Goal: Task Accomplishment & Management: Manage account settings

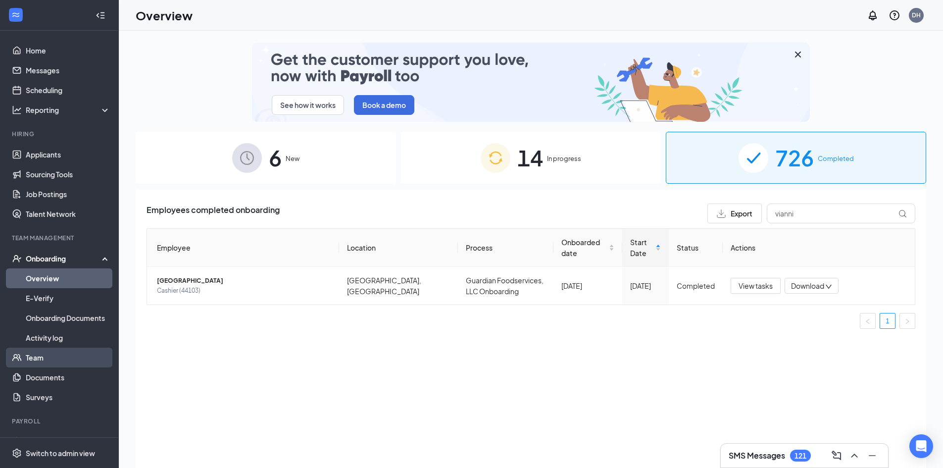
click at [41, 351] on link "Team" at bounding box center [68, 357] width 85 height 20
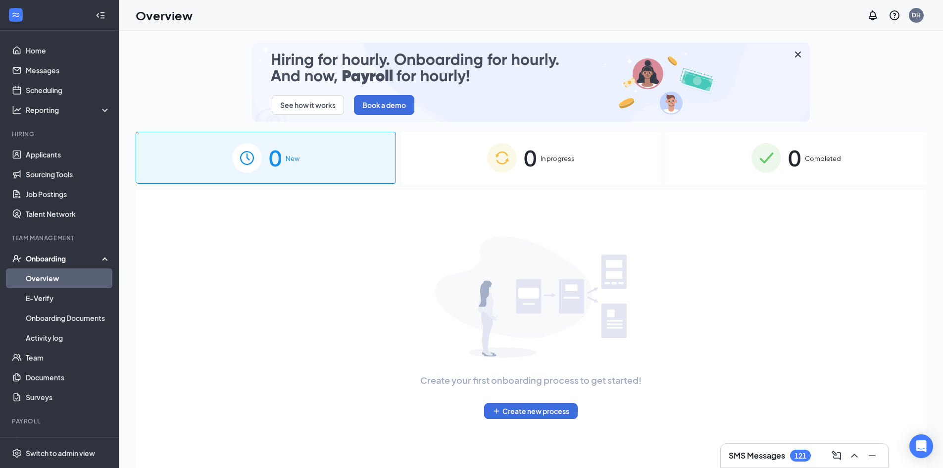
click at [822, 145] on div "0 Completed" at bounding box center [796, 158] width 260 height 52
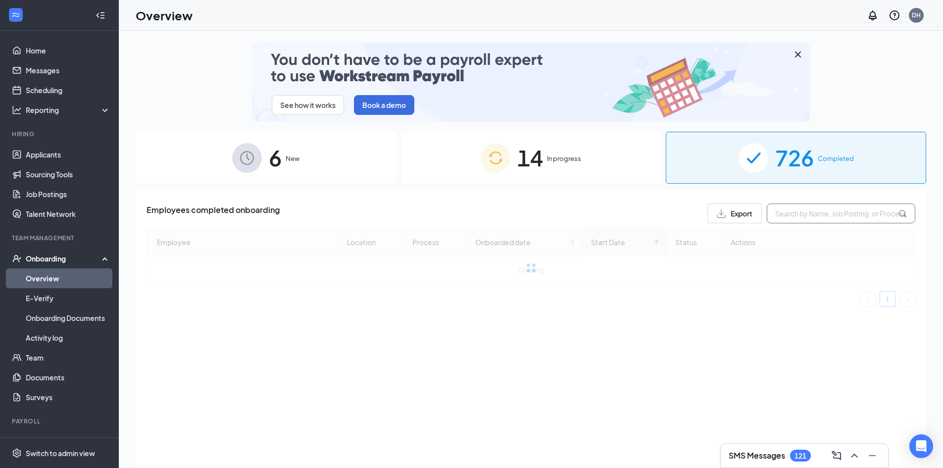
click at [804, 216] on input "text" at bounding box center [841, 213] width 148 height 20
drag, startPoint x: 783, startPoint y: 215, endPoint x: 736, endPoint y: 218, distance: 47.6
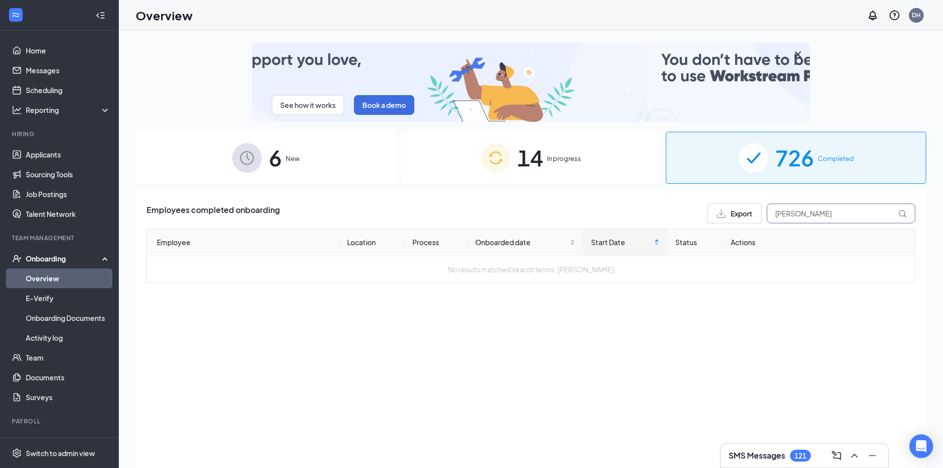
click at [736, 218] on div "Export matthew fenimore" at bounding box center [811, 213] width 208 height 20
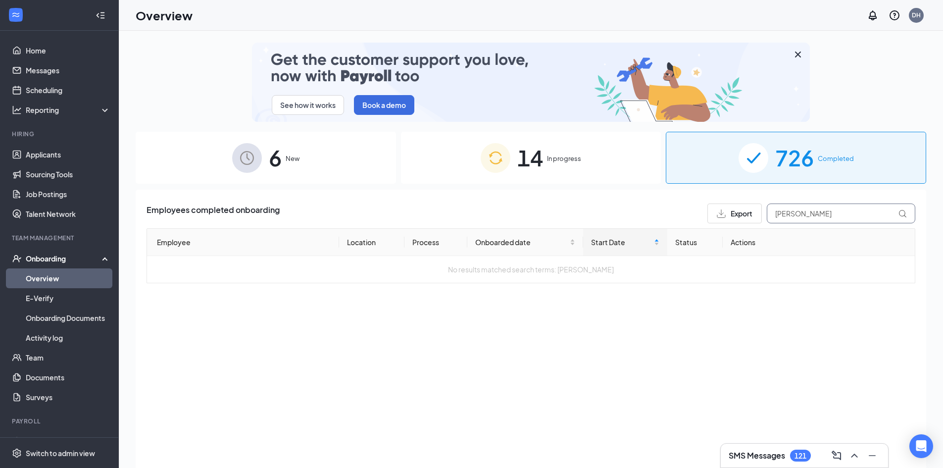
type input "fenimore"
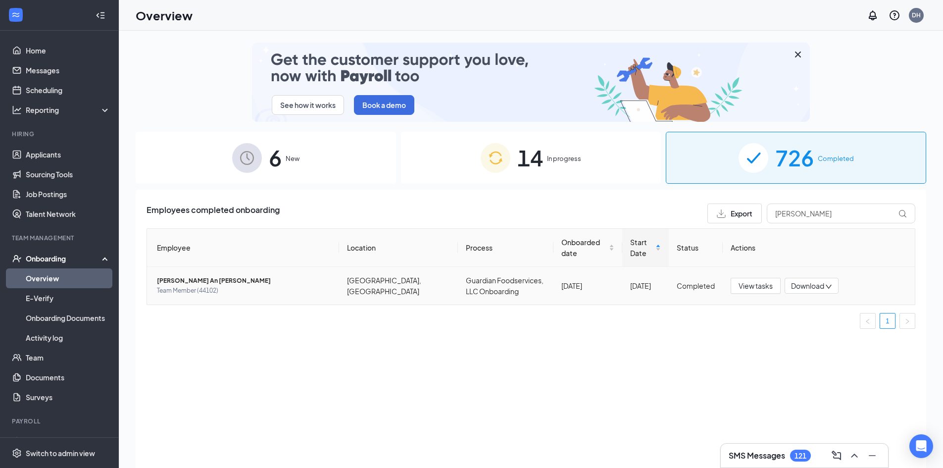
click at [209, 277] on span "Matthew An Fenimore" at bounding box center [244, 281] width 174 height 10
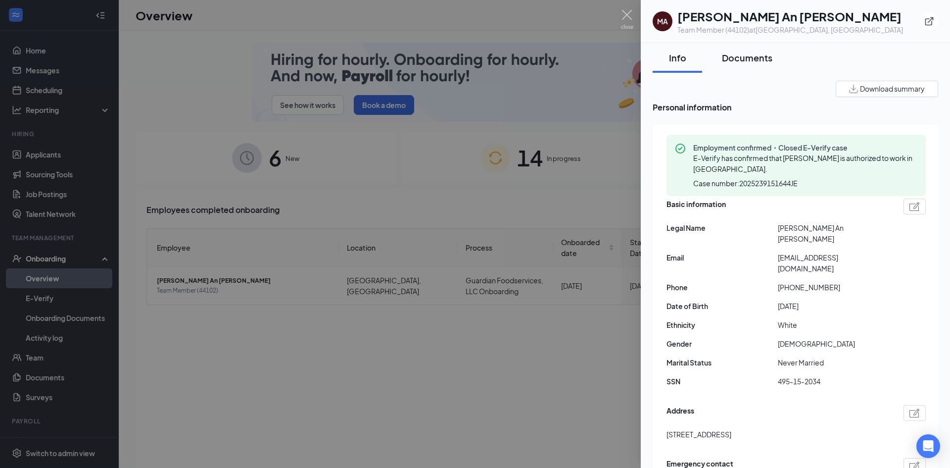
click at [731, 63] on div "Documents" at bounding box center [747, 57] width 50 height 12
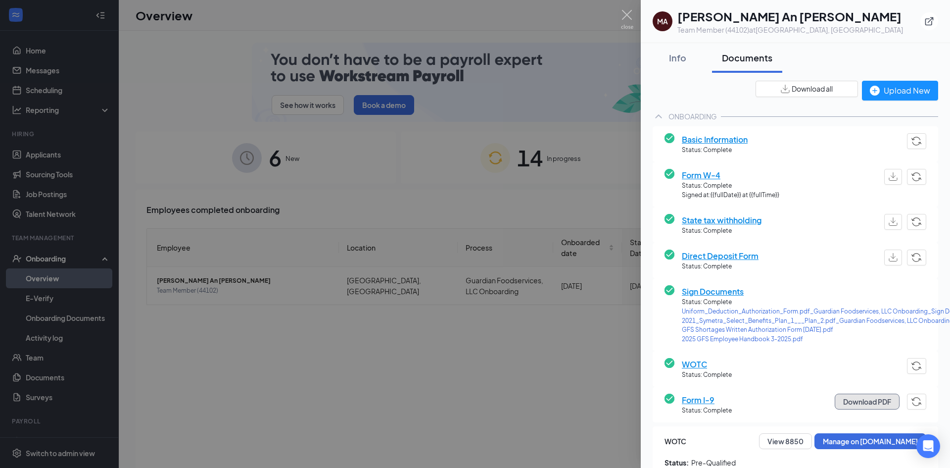
click at [846, 404] on button "Download PDF" at bounding box center [867, 401] width 65 height 16
click at [728, 290] on span "Sign Documents" at bounding box center [850, 291] width 336 height 12
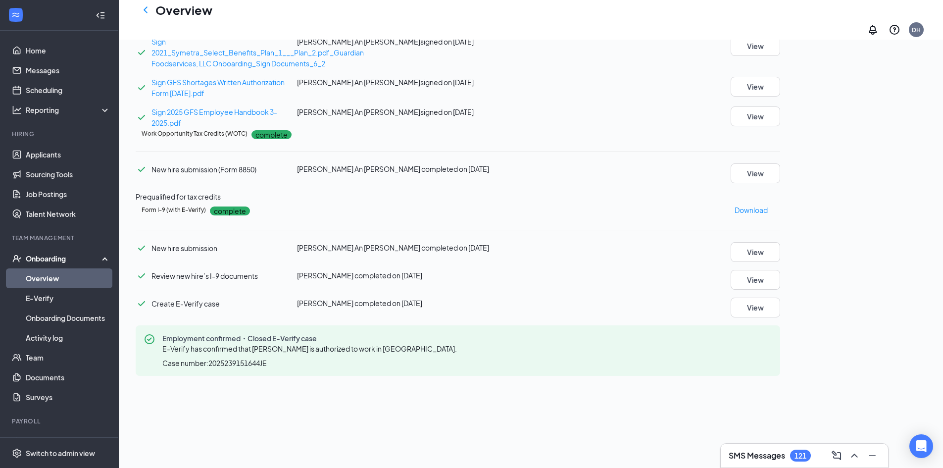
scroll to position [429, 0]
click at [780, 15] on button "View" at bounding box center [755, 6] width 49 height 20
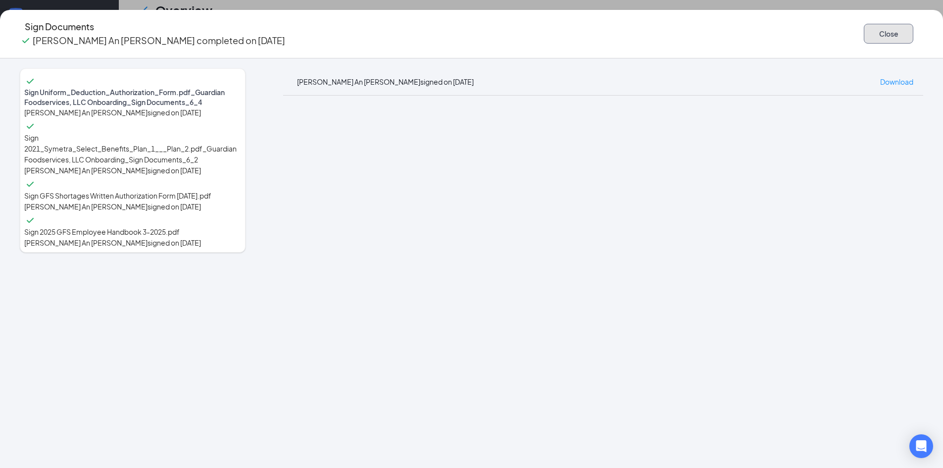
click at [864, 34] on button "Close" at bounding box center [888, 34] width 49 height 20
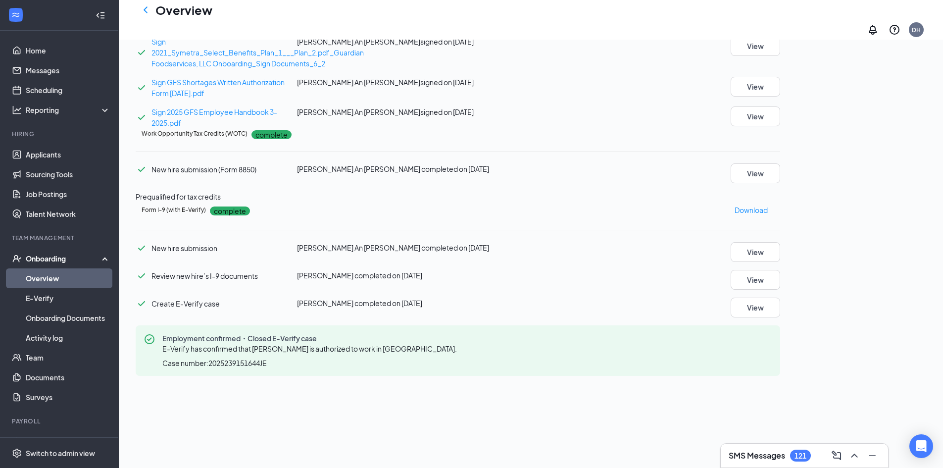
click at [780, 84] on div "Sign Documents complete Download All Sign Uniform_Deduction_Authorization_Form.…" at bounding box center [458, 41] width 644 height 173
click at [780, 56] on button "View" at bounding box center [755, 46] width 49 height 20
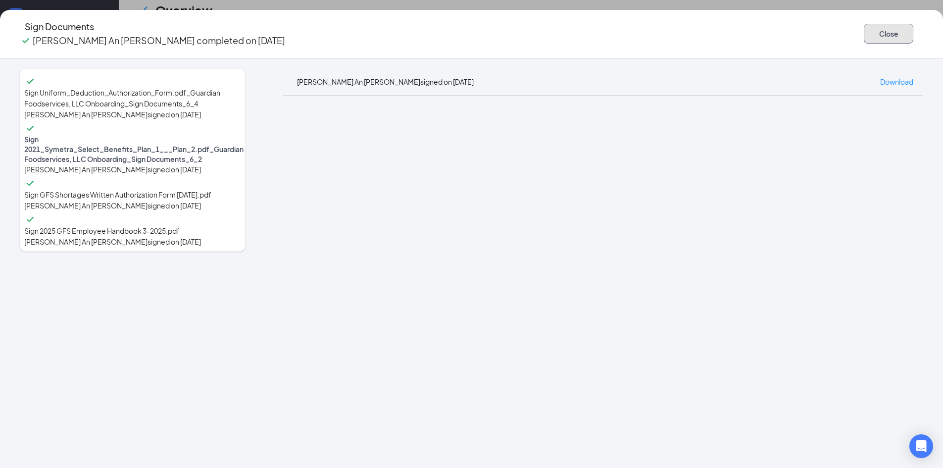
click at [864, 28] on button "Close" at bounding box center [888, 34] width 49 height 20
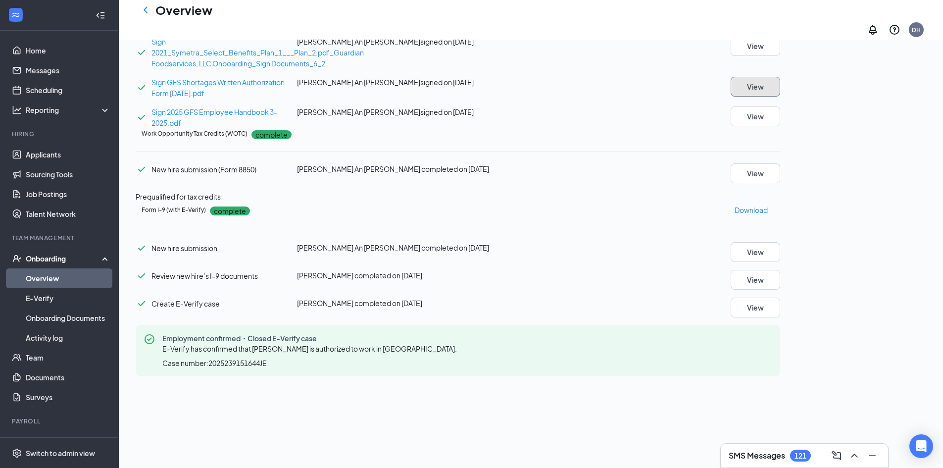
click at [780, 97] on button "View" at bounding box center [755, 87] width 49 height 20
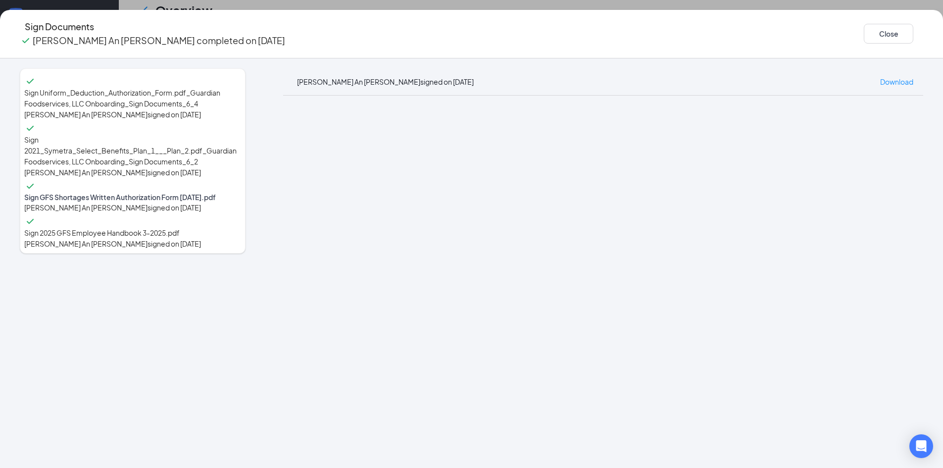
click at [908, 211] on div "Sign Uniform_Deduction_Authorization_Form.pdf_Guardian Foodservices, LLC Onboar…" at bounding box center [471, 262] width 943 height 409
drag, startPoint x: 778, startPoint y: 32, endPoint x: 784, endPoint y: 38, distance: 8.4
click at [864, 32] on button "Close" at bounding box center [888, 34] width 49 height 20
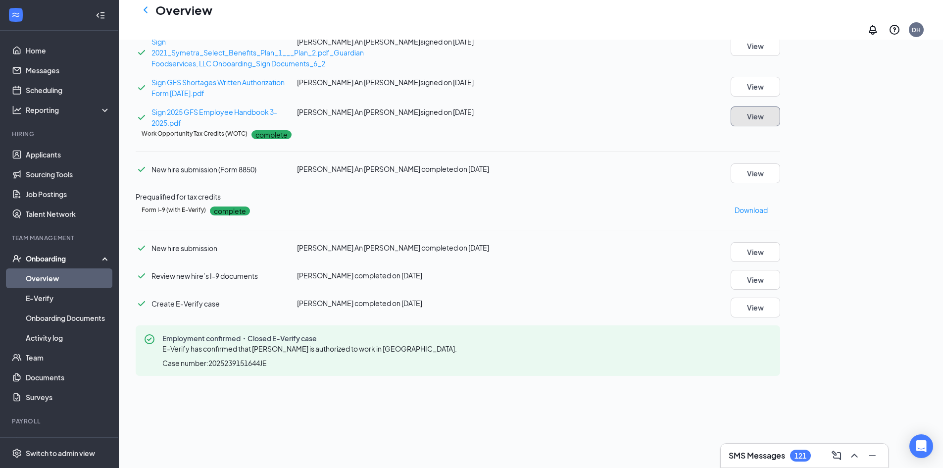
click at [780, 126] on button "View" at bounding box center [755, 116] width 49 height 20
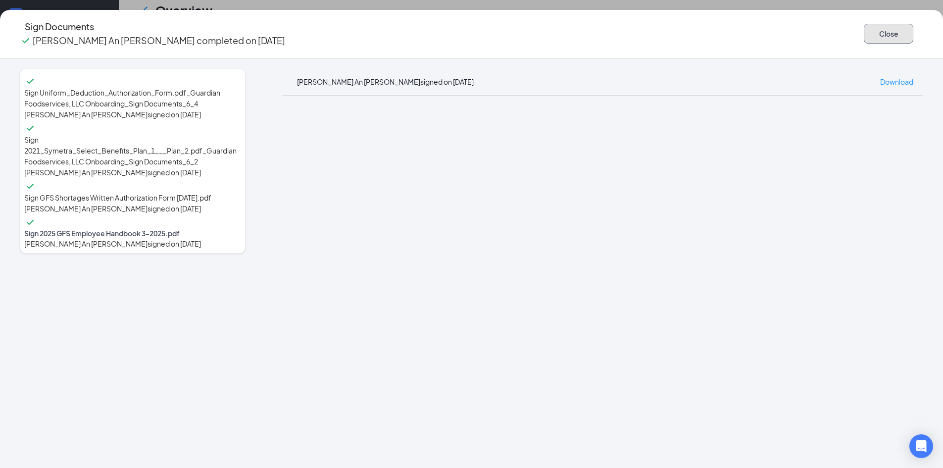
click at [864, 35] on button "Close" at bounding box center [888, 34] width 49 height 20
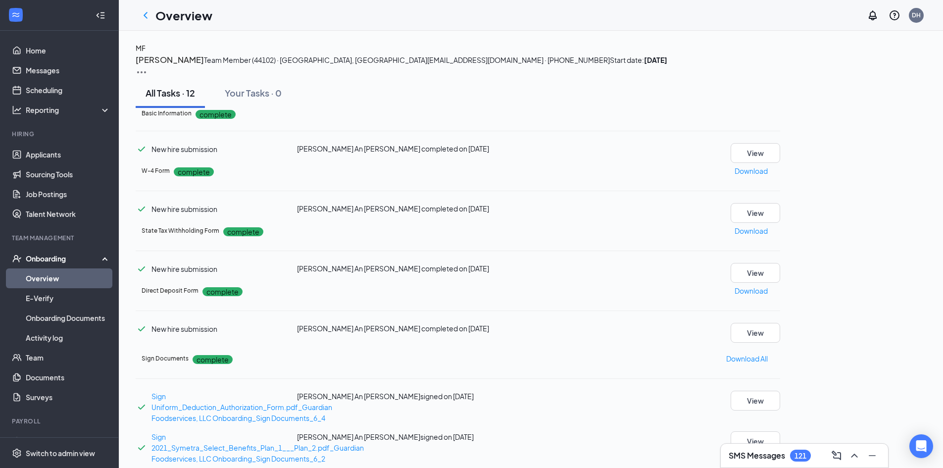
click at [204, 66] on h3 "Matthew Fenimore" at bounding box center [170, 59] width 68 height 13
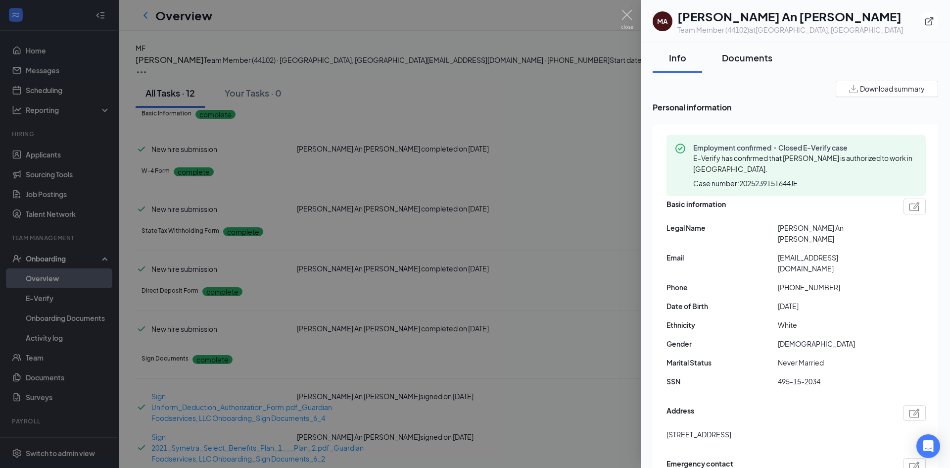
click at [745, 63] on div "Documents" at bounding box center [747, 57] width 50 height 12
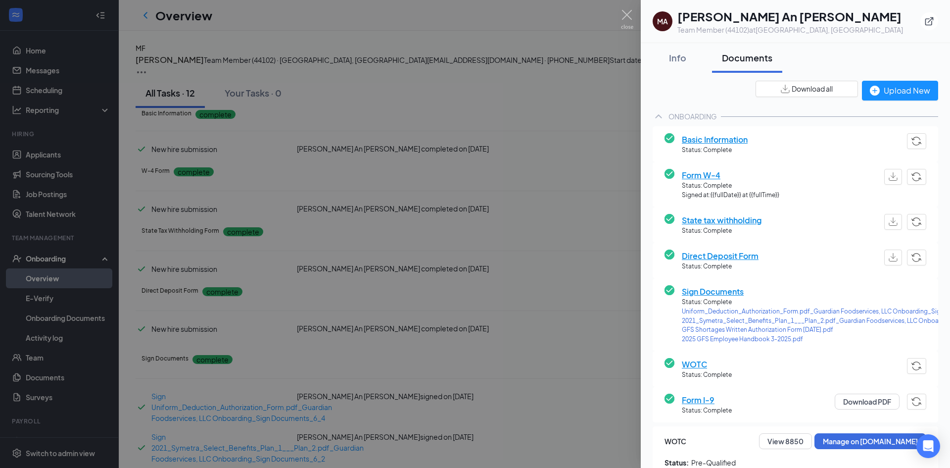
click at [692, 114] on div "ONBOARDING" at bounding box center [693, 116] width 49 height 10
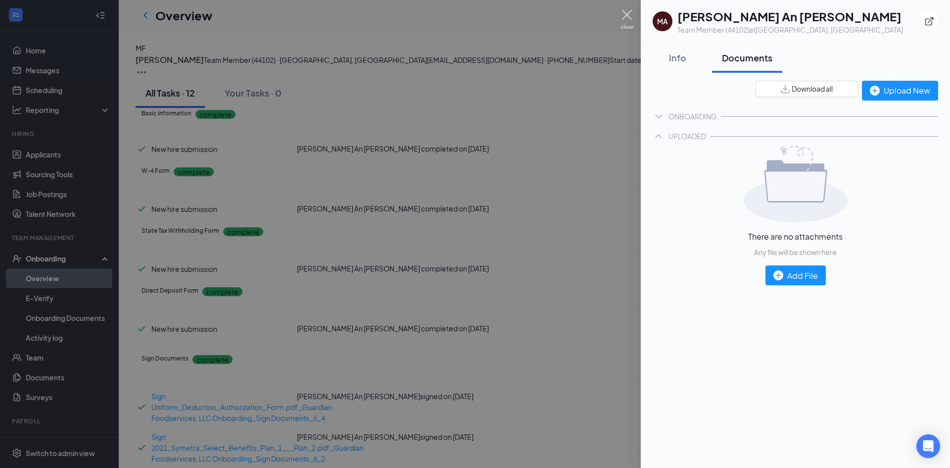
click at [630, 10] on img at bounding box center [627, 19] width 12 height 19
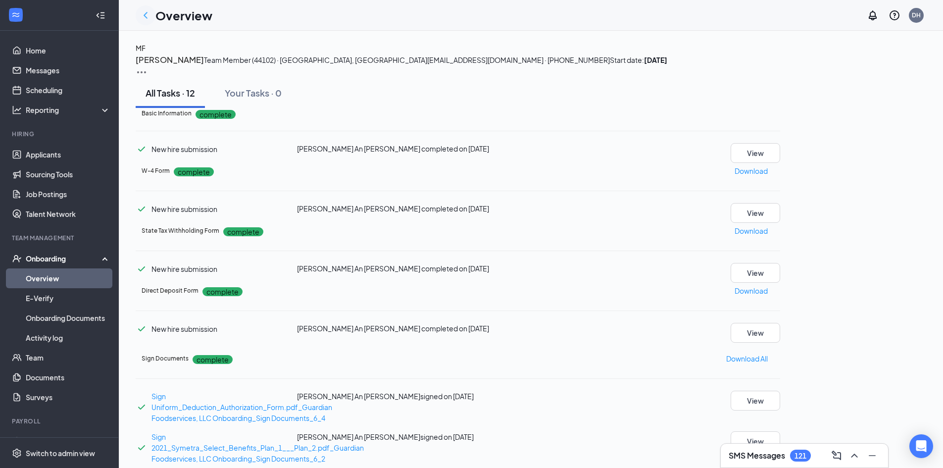
click at [146, 18] on icon "ChevronLeft" at bounding box center [146, 15] width 12 height 12
